Goal: Task Accomplishment & Management: Manage account settings

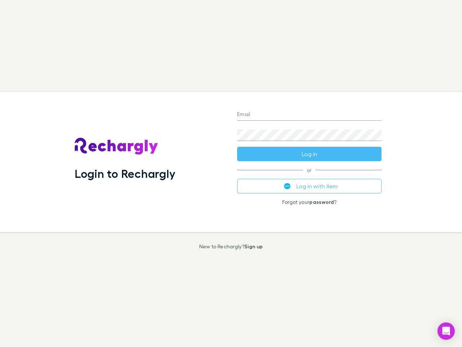
click at [231, 173] on div "Login to Rechargly" at bounding box center [150, 162] width 162 height 140
click at [309, 115] on input "Email" at bounding box center [309, 115] width 144 height 12
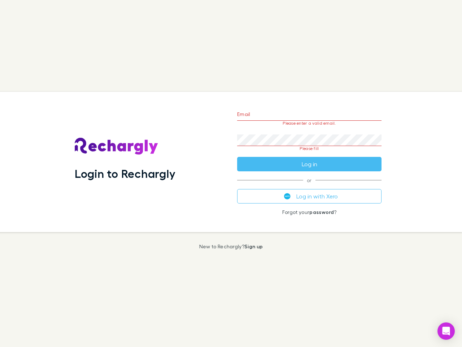
click at [309, 154] on form "Email Please enter a valid email. Password Please fill Log in" at bounding box center [309, 137] width 144 height 68
click at [309, 186] on div "Email Please enter a valid email. Password Please fill Log in or Log in with Xe…" at bounding box center [309, 162] width 156 height 140
click at [446, 331] on icon "Open Intercom Messenger" at bounding box center [447, 330] width 8 height 9
